Goal: Task Accomplishment & Management: Use online tool/utility

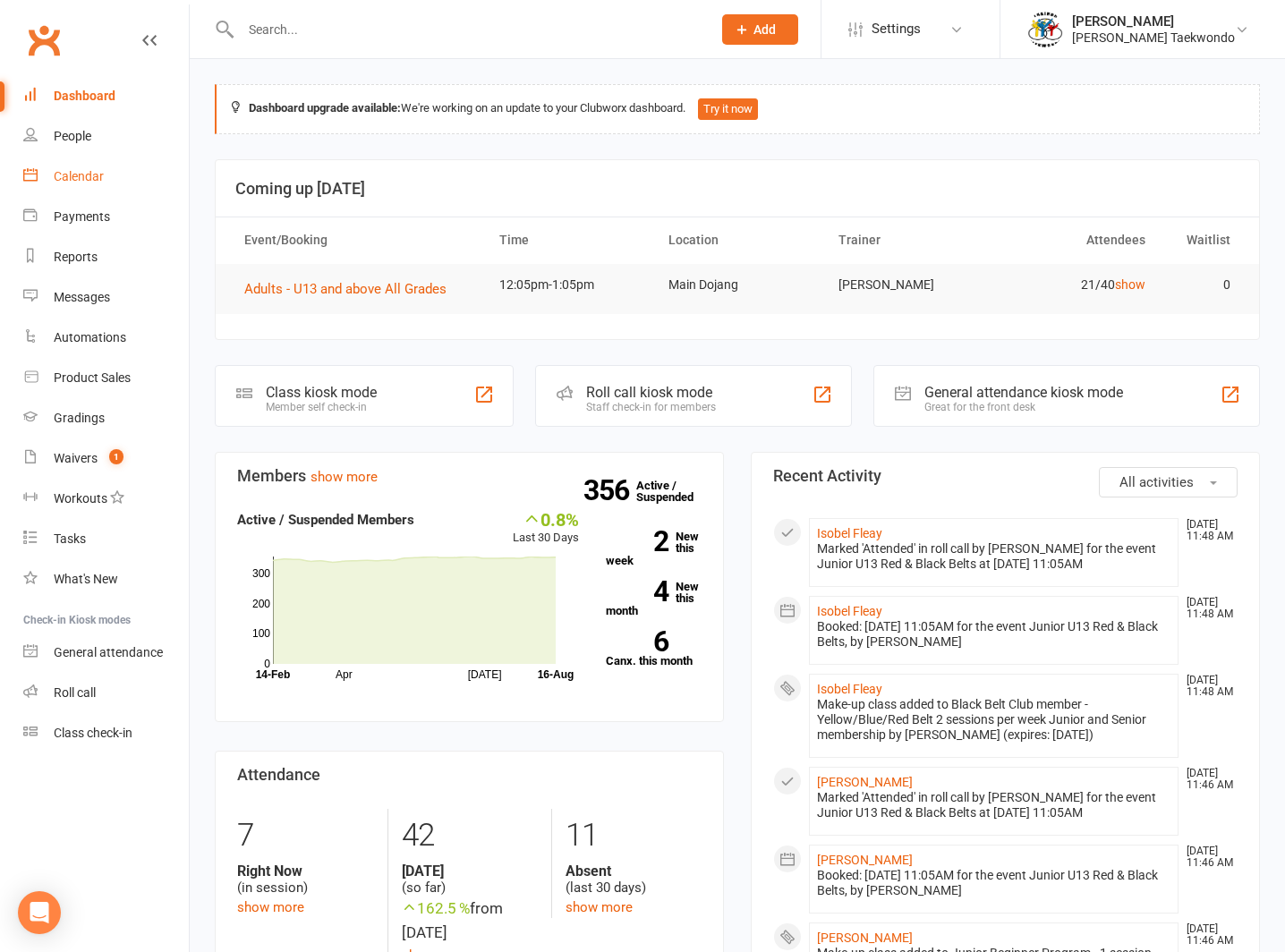
click at [70, 171] on div "Calendar" at bounding box center [79, 176] width 51 height 14
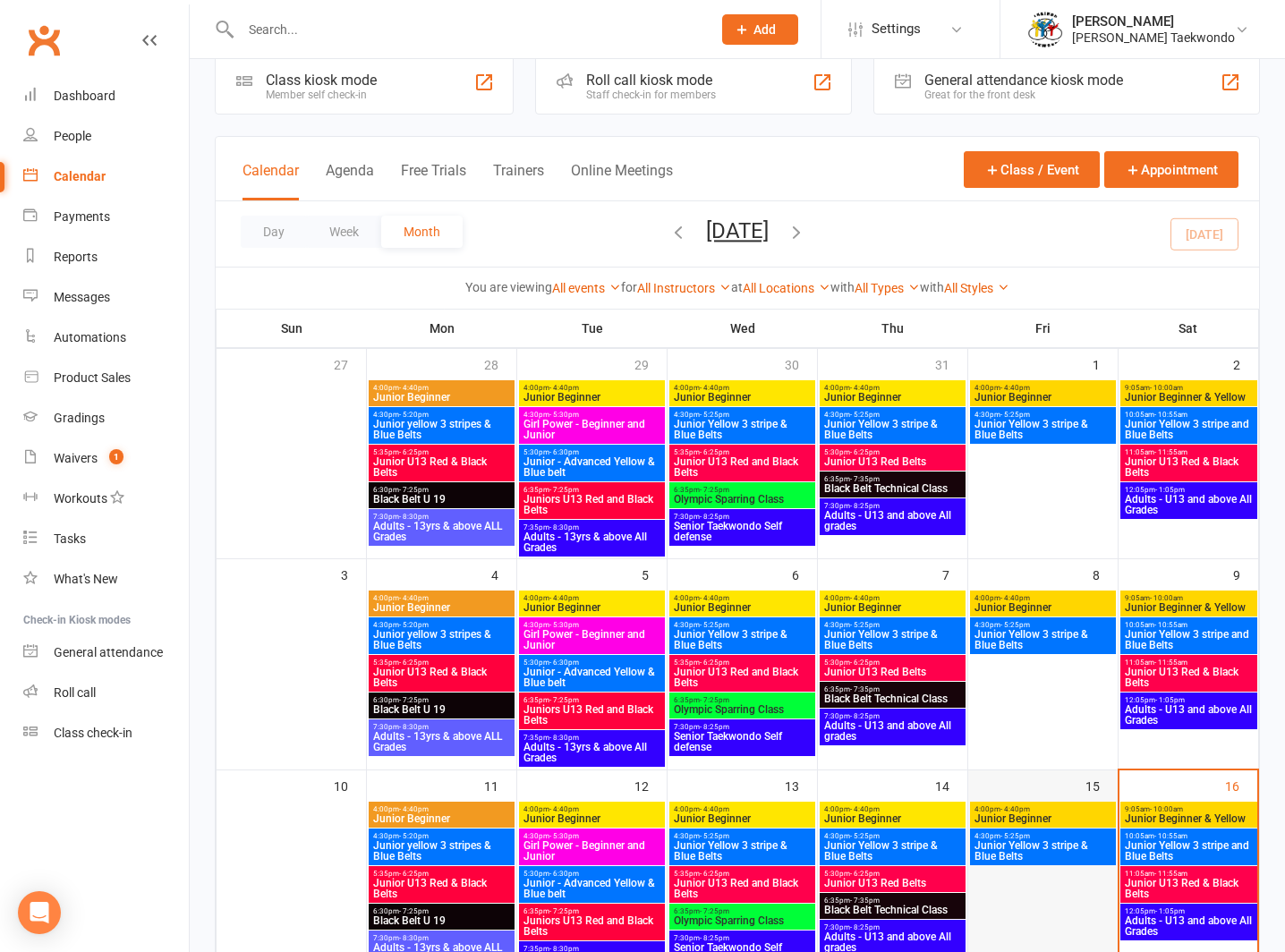
scroll to position [258, 0]
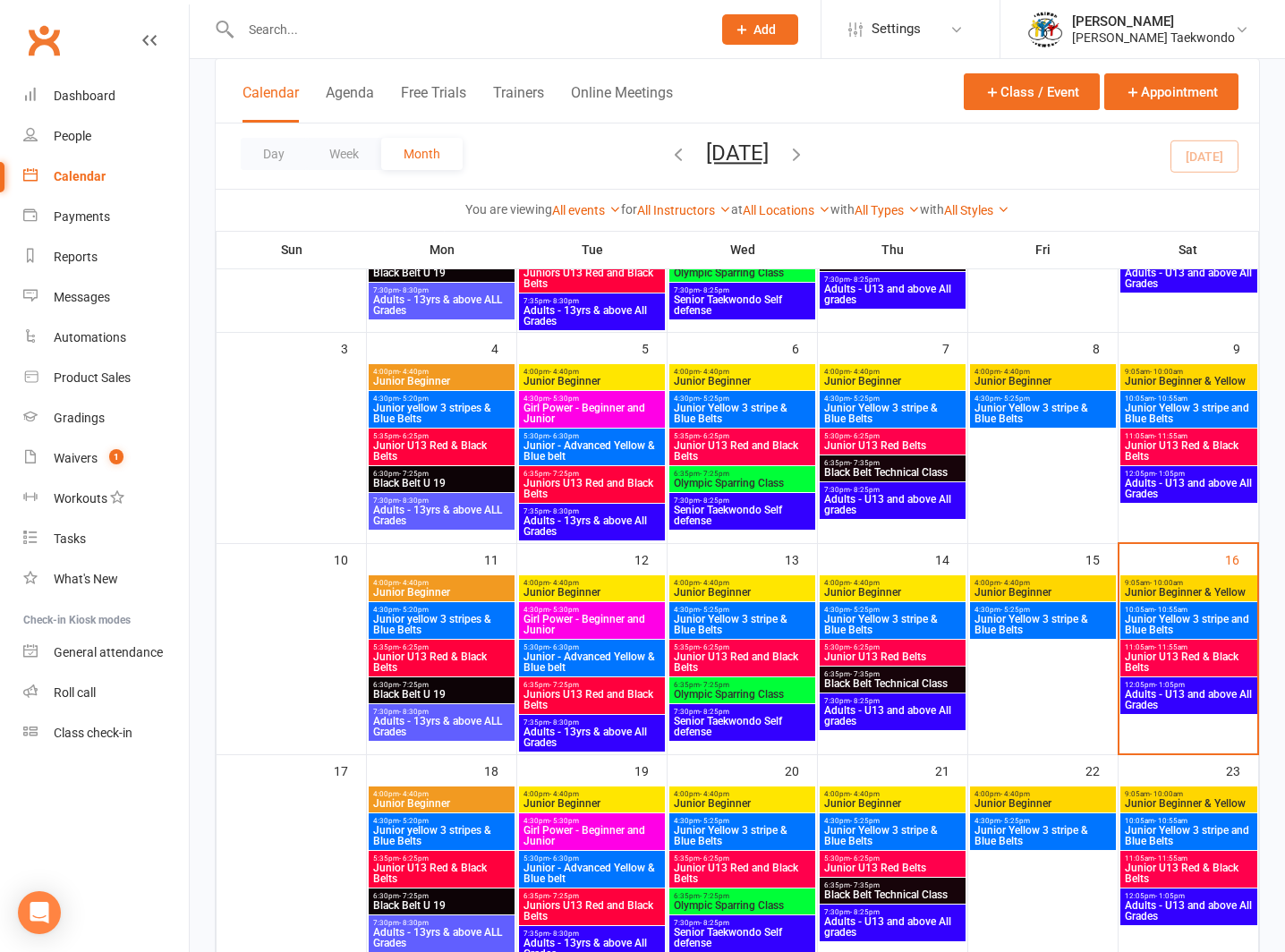
click at [1144, 793] on span "9:05am - 10:00am" at bounding box center [1189, 794] width 130 height 8
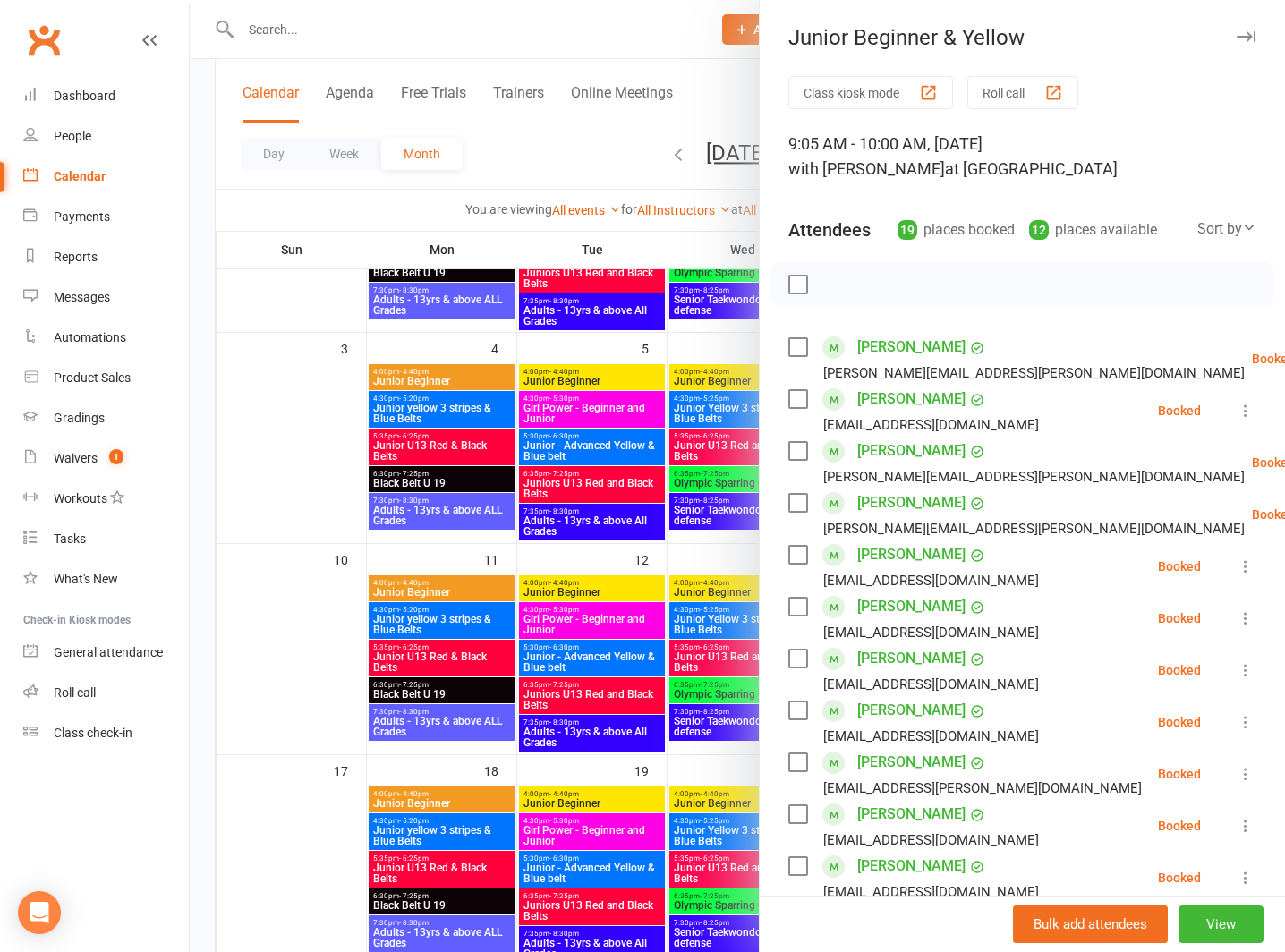
scroll to position [0, 0]
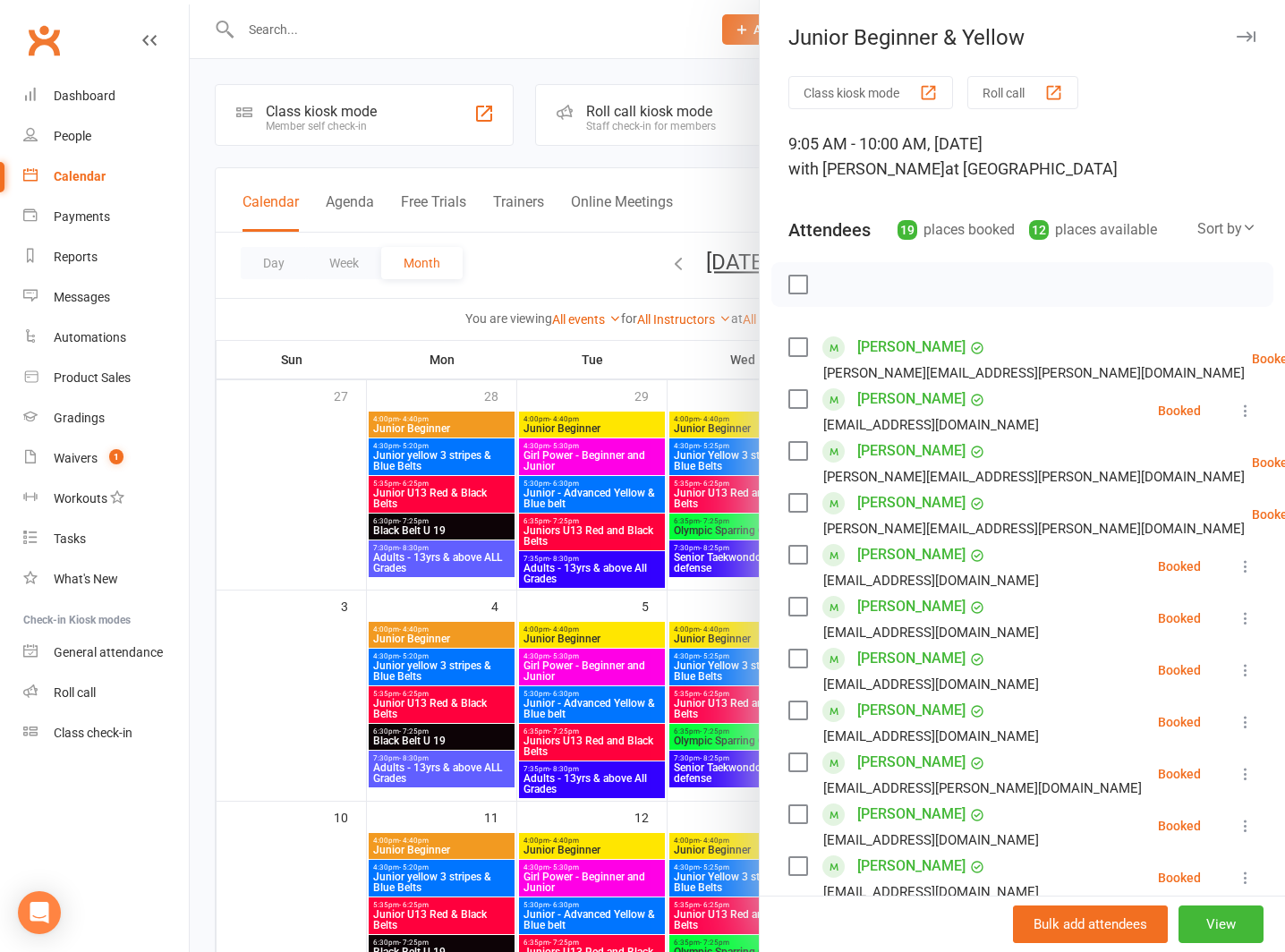
click at [1234, 29] on button "button" at bounding box center [1245, 36] width 22 height 22
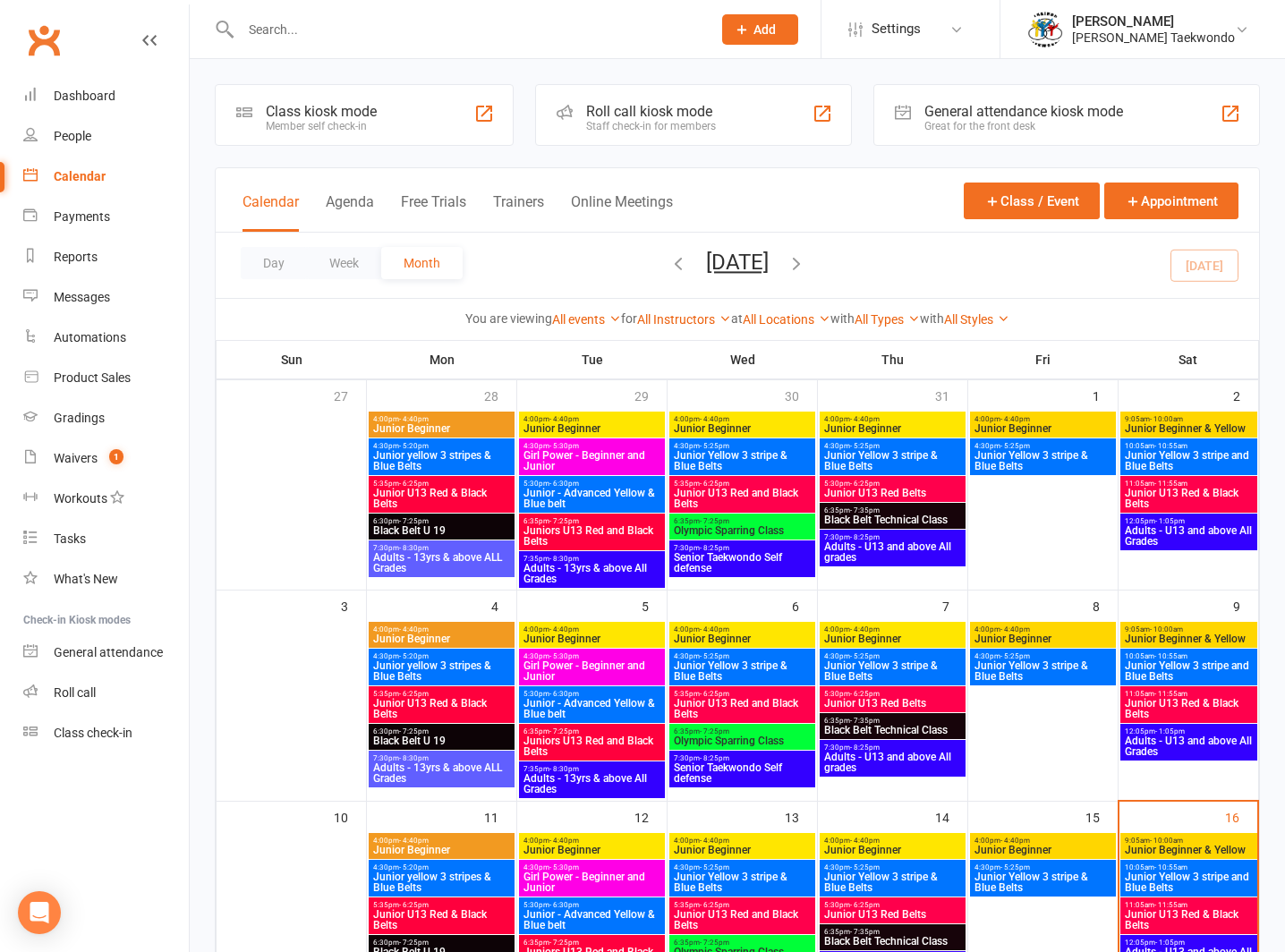
click at [1156, 840] on span "- 10:00am" at bounding box center [1165, 841] width 33 height 8
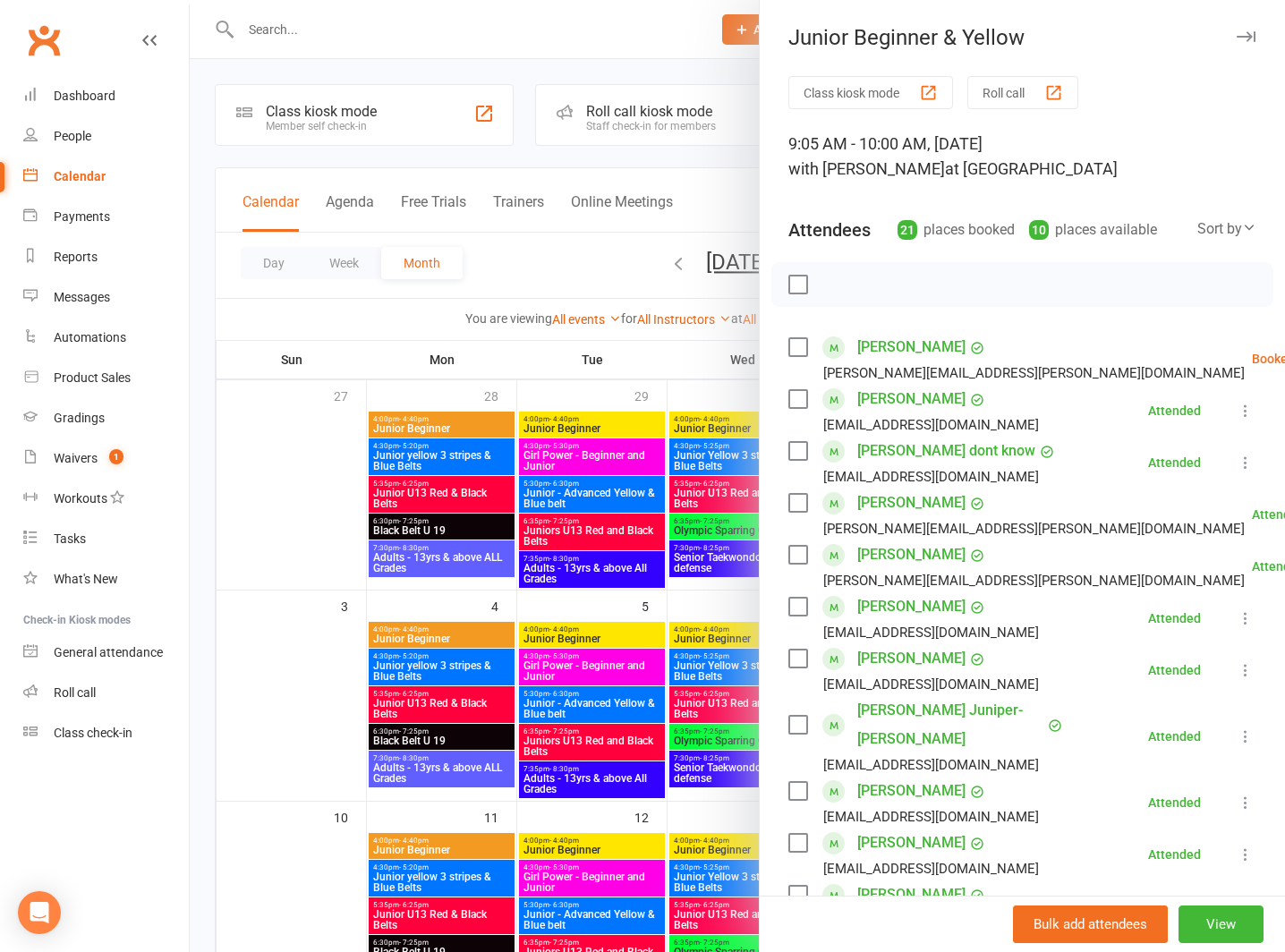
drag, startPoint x: 1215, startPoint y: 31, endPoint x: 1061, endPoint y: 8, distance: 155.7
click at [1234, 31] on button "button" at bounding box center [1245, 36] width 22 height 22
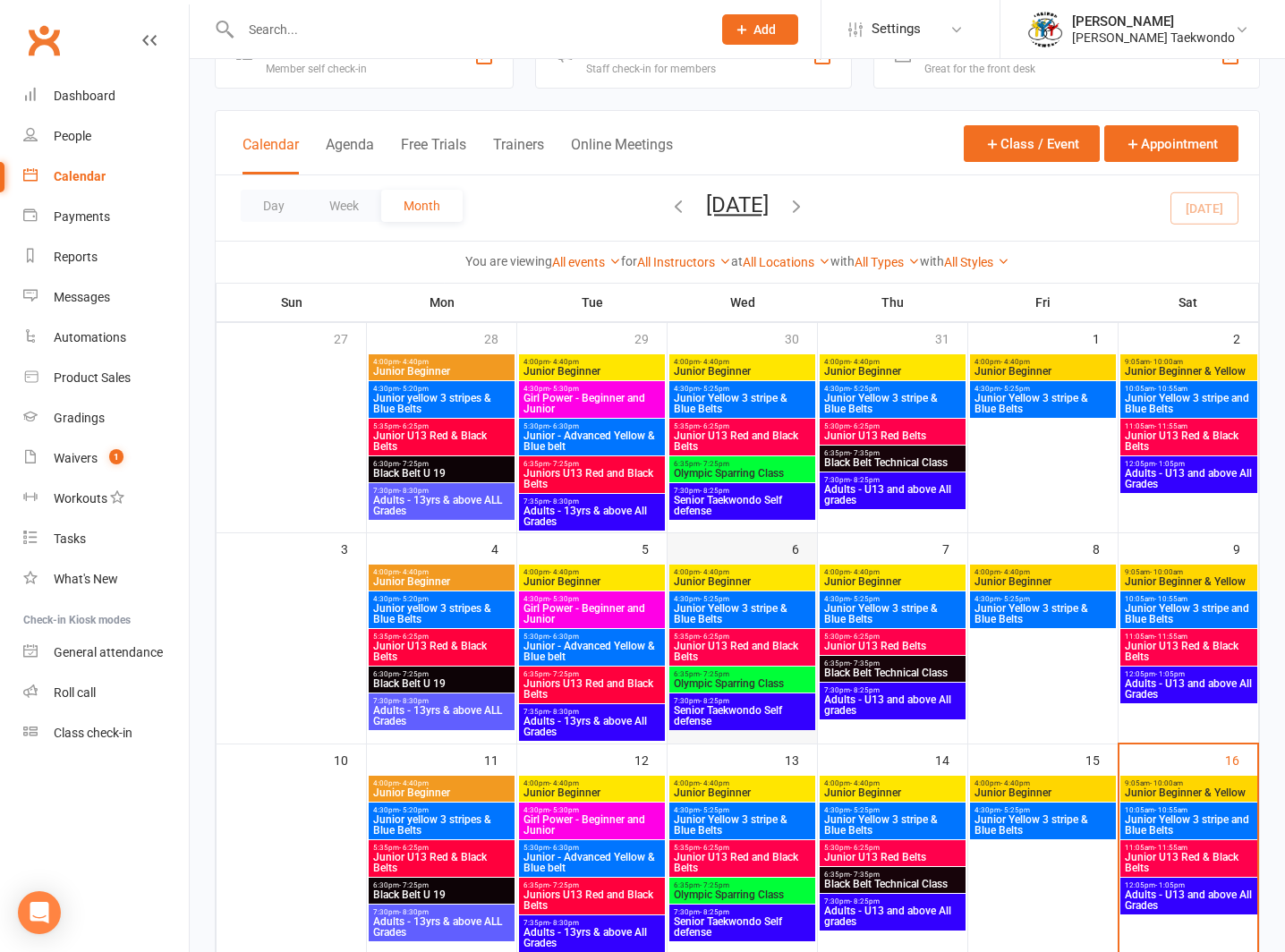
scroll to position [178, 0]
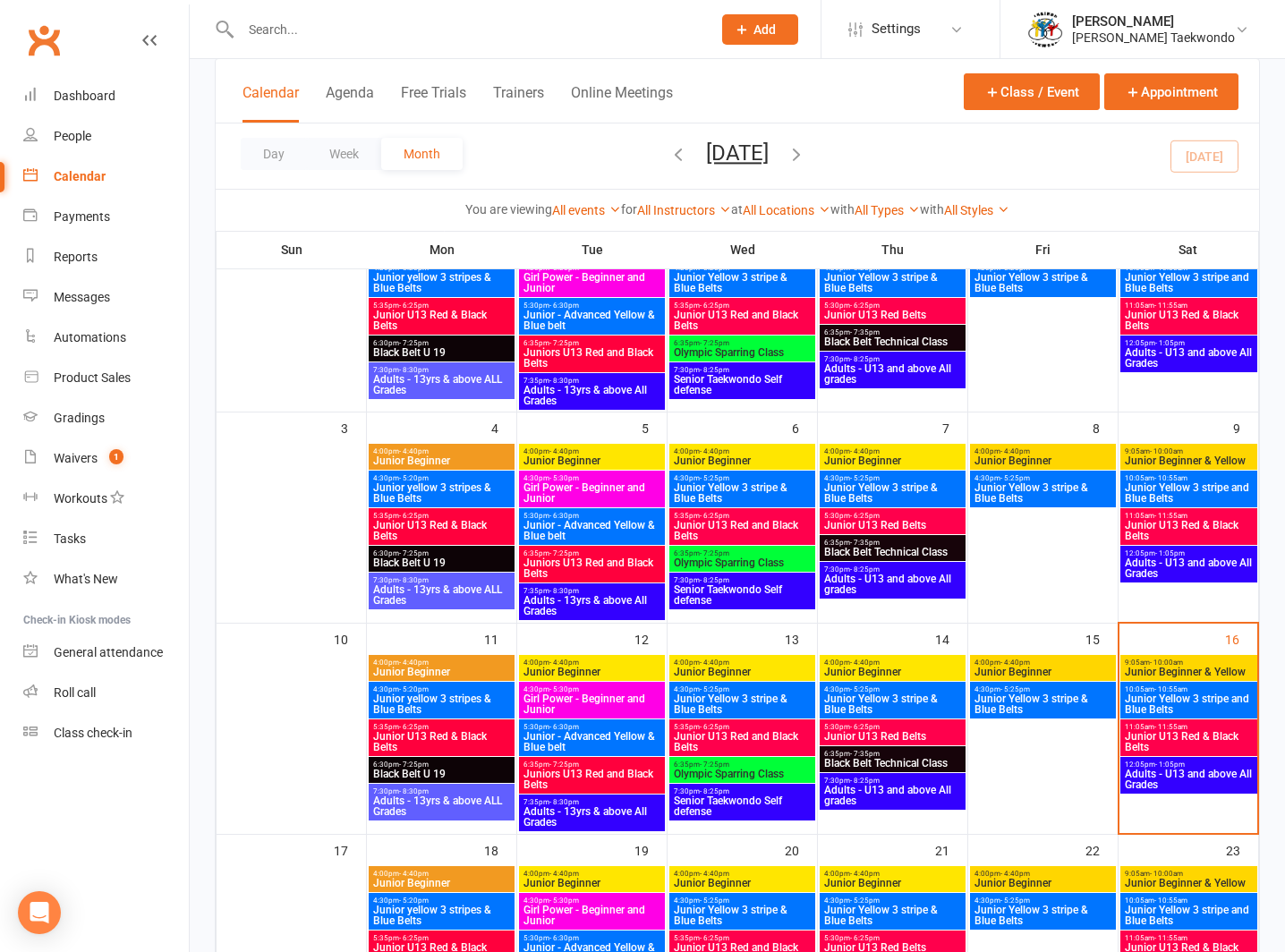
click at [1135, 690] on span "10:05am - 10:55am" at bounding box center [1189, 689] width 130 height 8
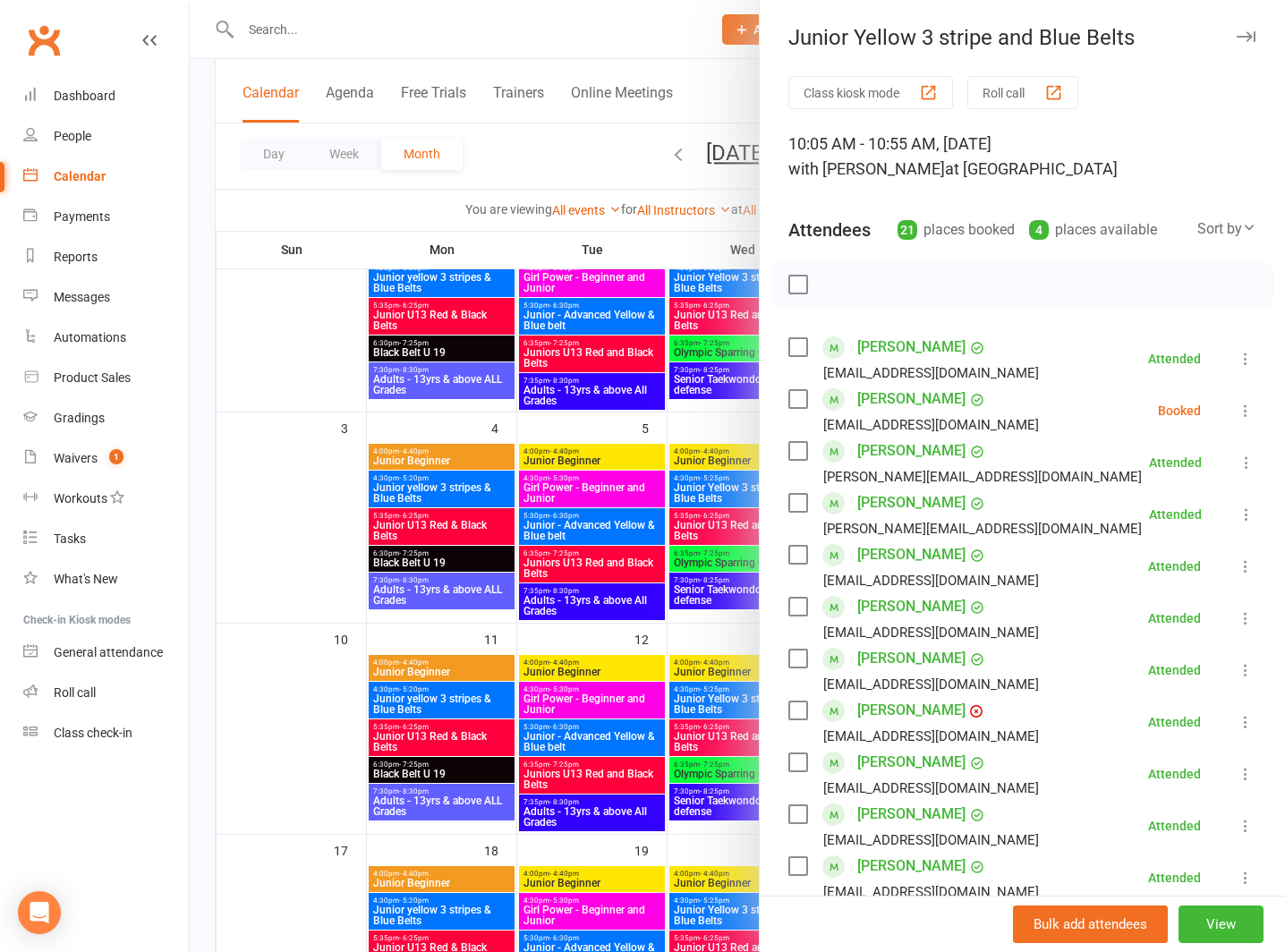
click at [1236, 31] on icon "button" at bounding box center [1246, 36] width 19 height 10
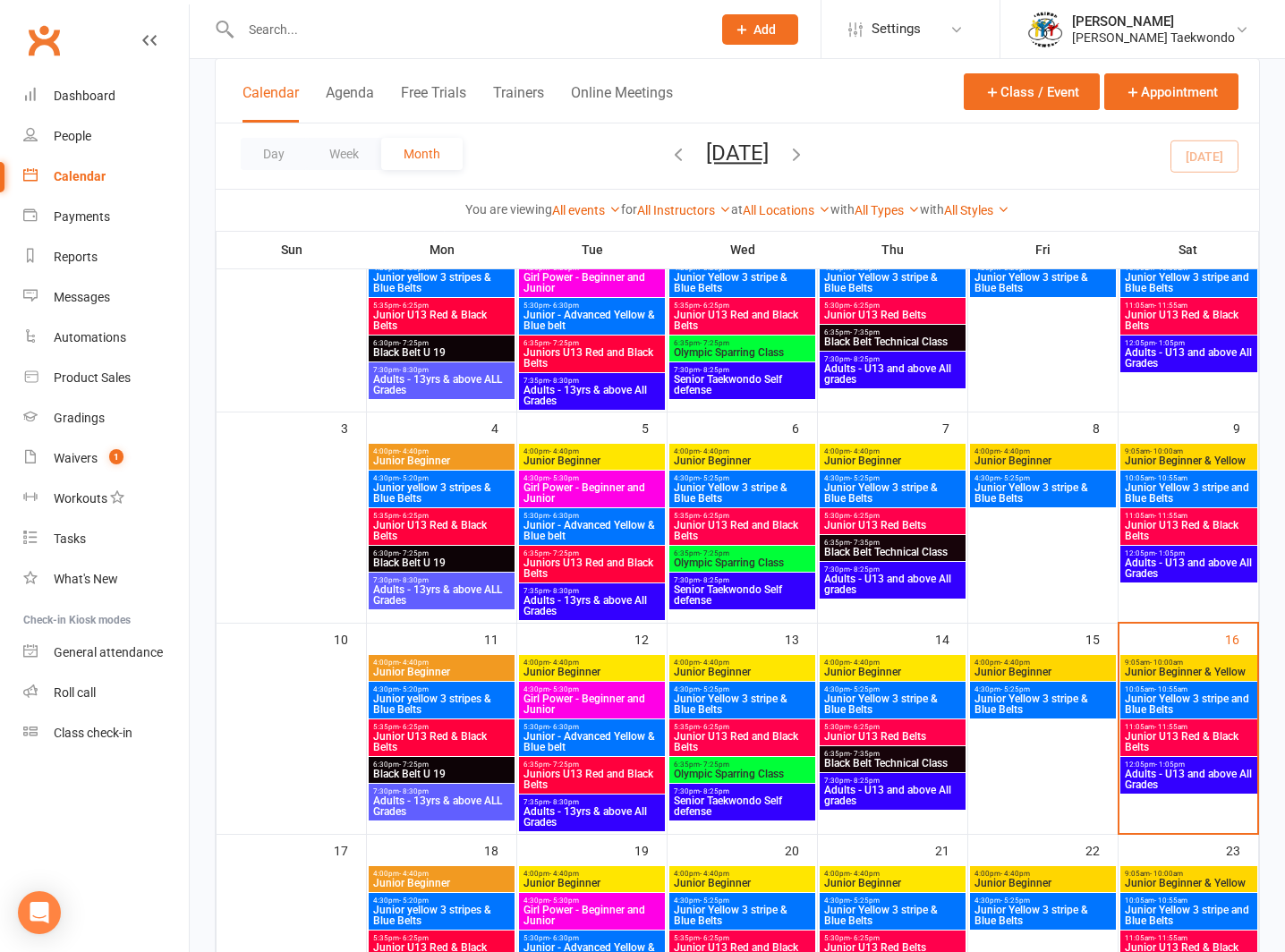
click at [1158, 663] on span "- 10:00am" at bounding box center [1165, 662] width 33 height 8
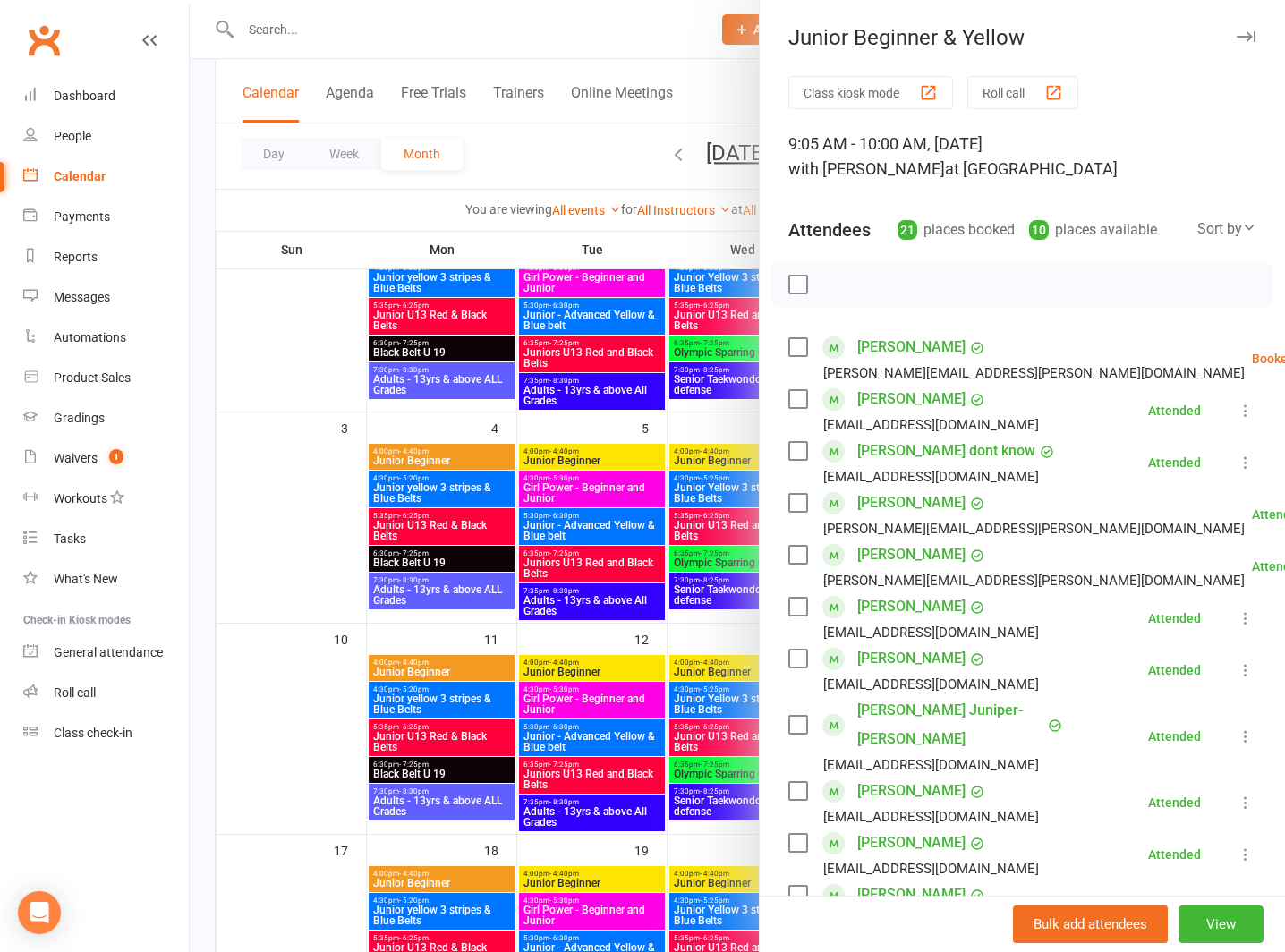
drag, startPoint x: 993, startPoint y: 87, endPoint x: 907, endPoint y: 72, distance: 87.3
click at [993, 87] on button "Roll call" at bounding box center [1022, 92] width 111 height 33
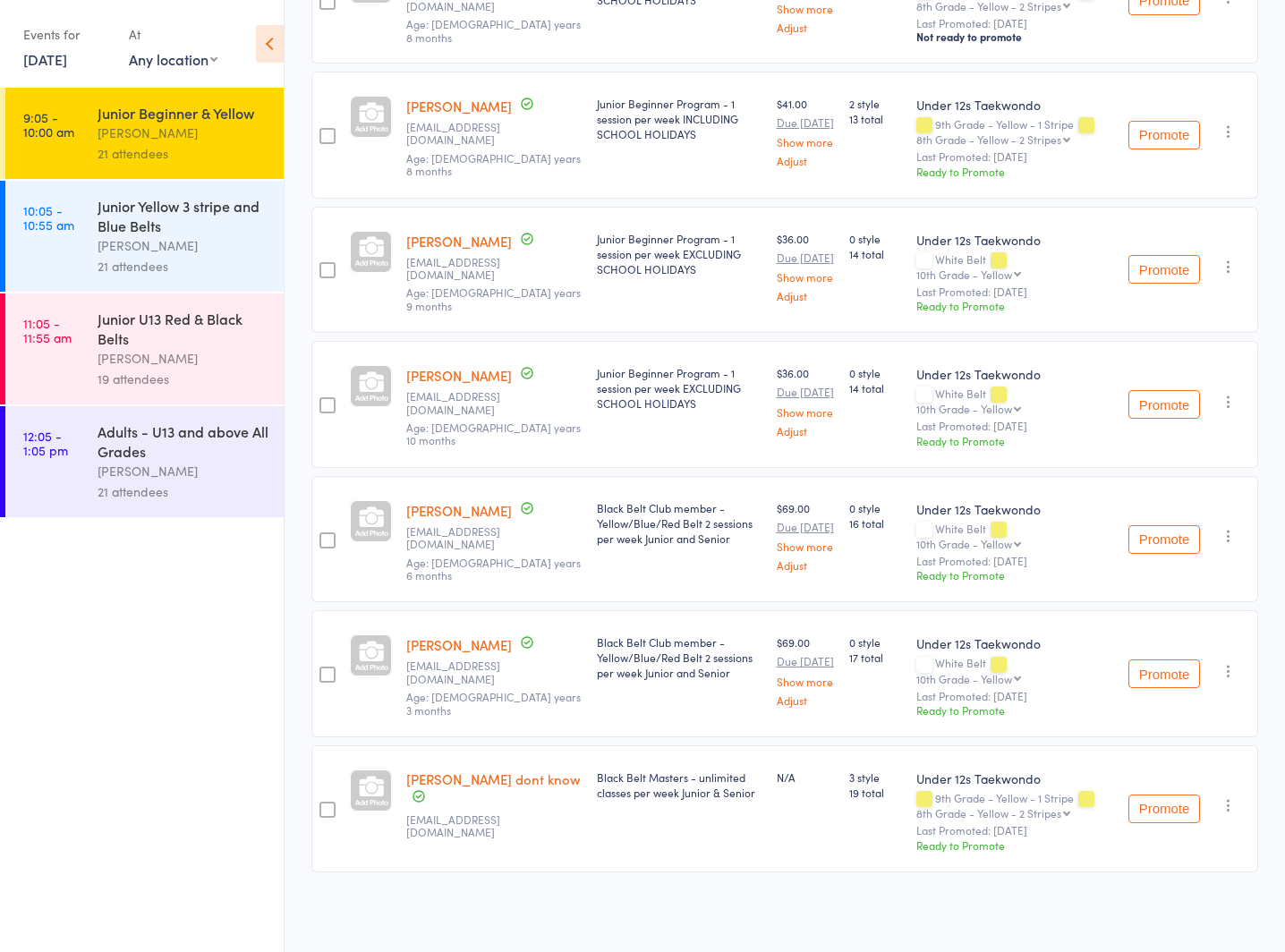
scroll to position [2221, 0]
